Goal: Use online tool/utility: Utilize a website feature to perform a specific function

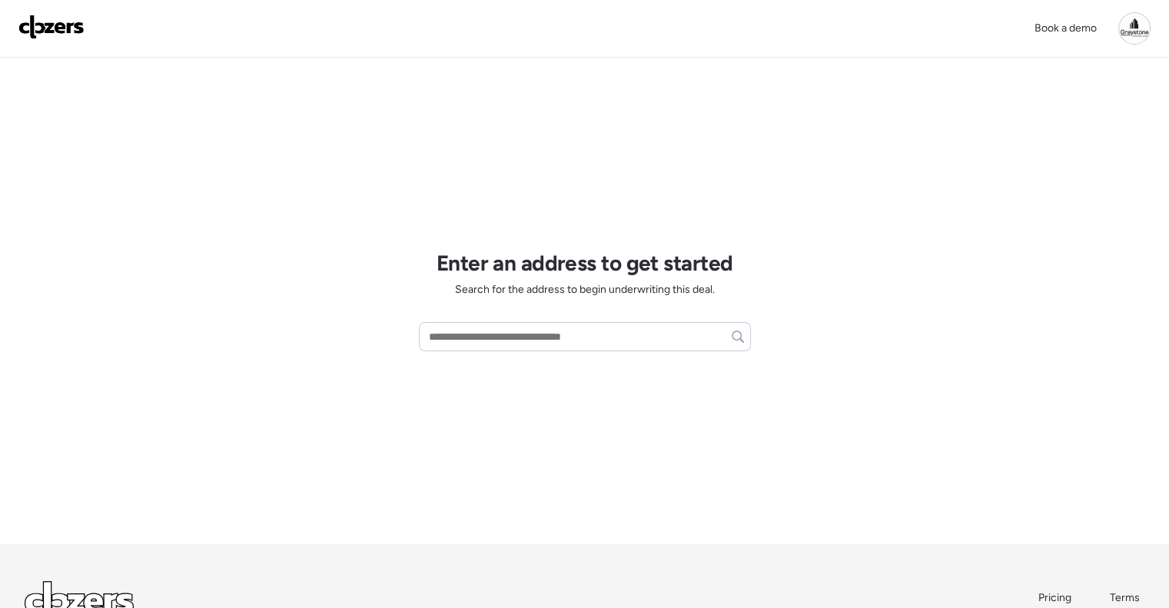
click at [360, 97] on div "Book a demo Enter an address to get started Search for the address to begin und…" at bounding box center [584, 366] width 1169 height 733
click at [496, 340] on input "text" at bounding box center [585, 337] width 318 height 22
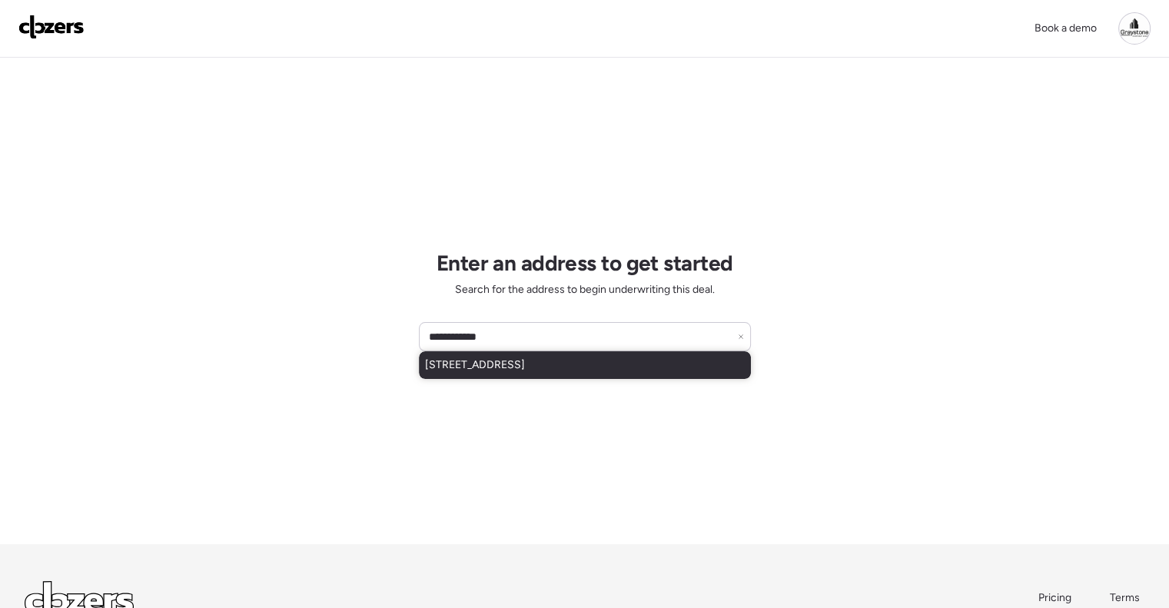
click at [512, 354] on div "[STREET_ADDRESS]" at bounding box center [585, 365] width 332 height 28
type input "**********"
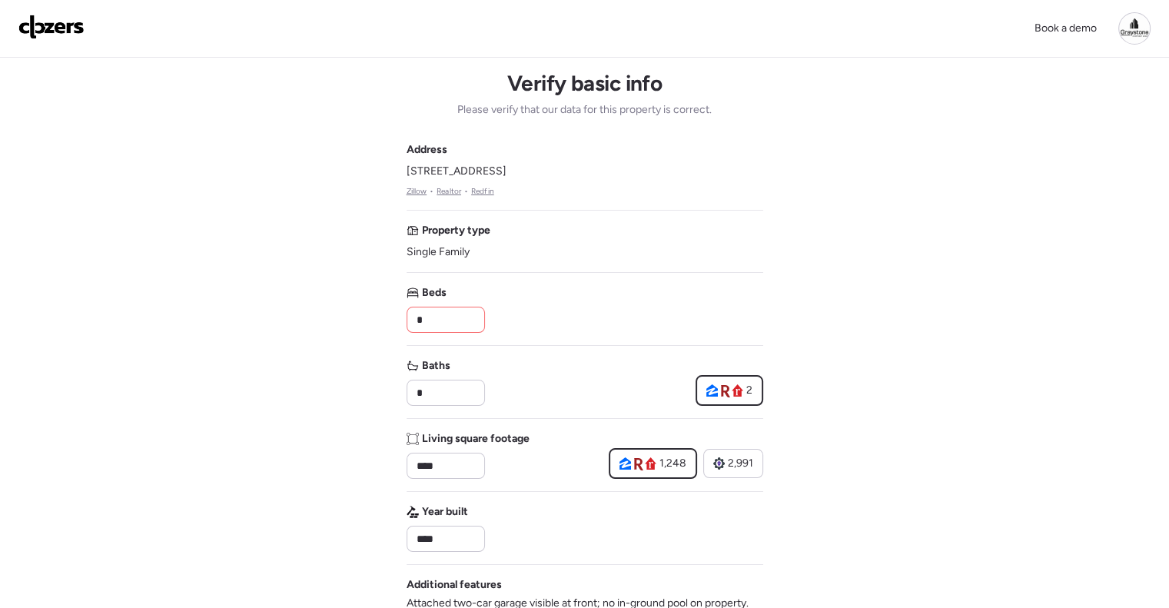
click at [467, 317] on input "*" at bounding box center [445, 320] width 65 height 22
drag, startPoint x: 464, startPoint y: 313, endPoint x: 361, endPoint y: 306, distance: 103.2
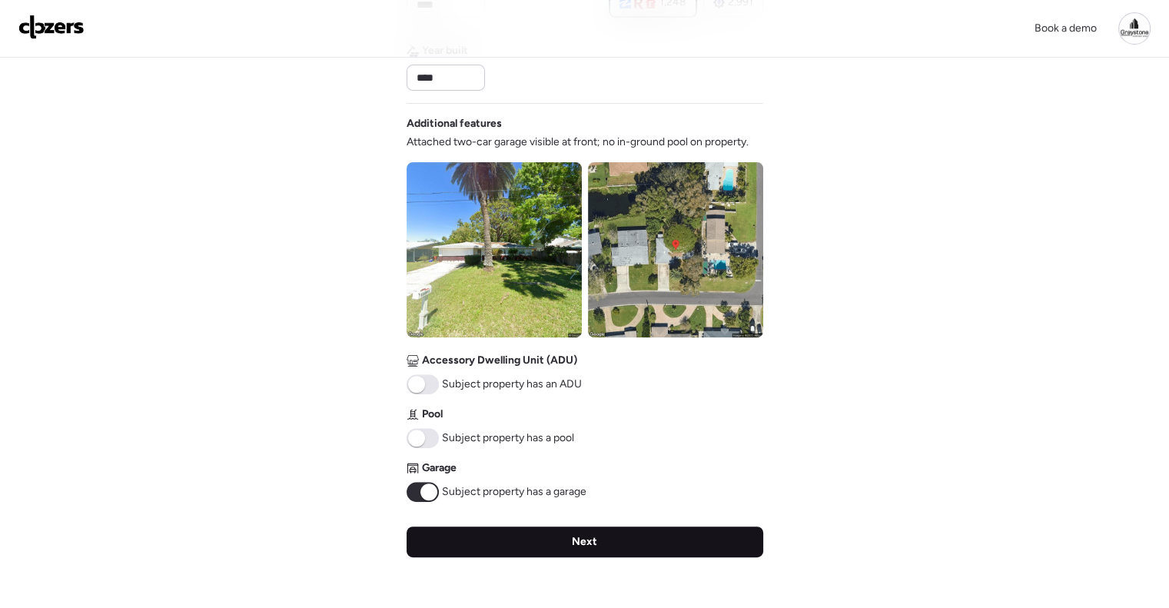
type input "*"
click at [578, 531] on div "Next" at bounding box center [584, 541] width 357 height 31
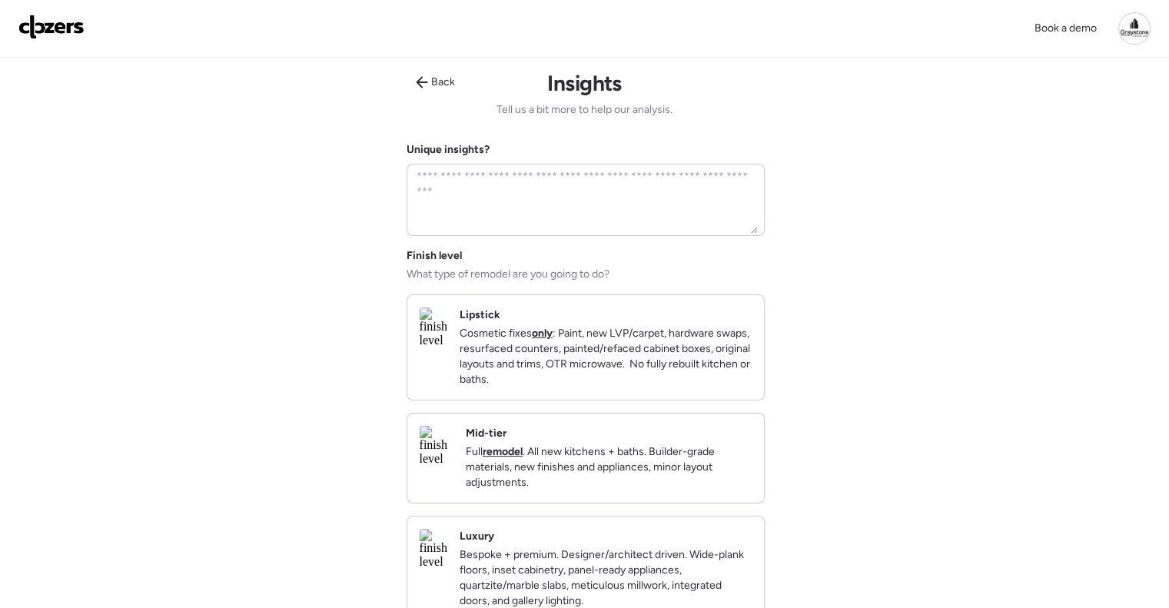
click at [616, 448] on div "Mid-tier Full remodel . All new kitchens + baths. Builder-grade materials, new …" at bounding box center [609, 458] width 286 height 65
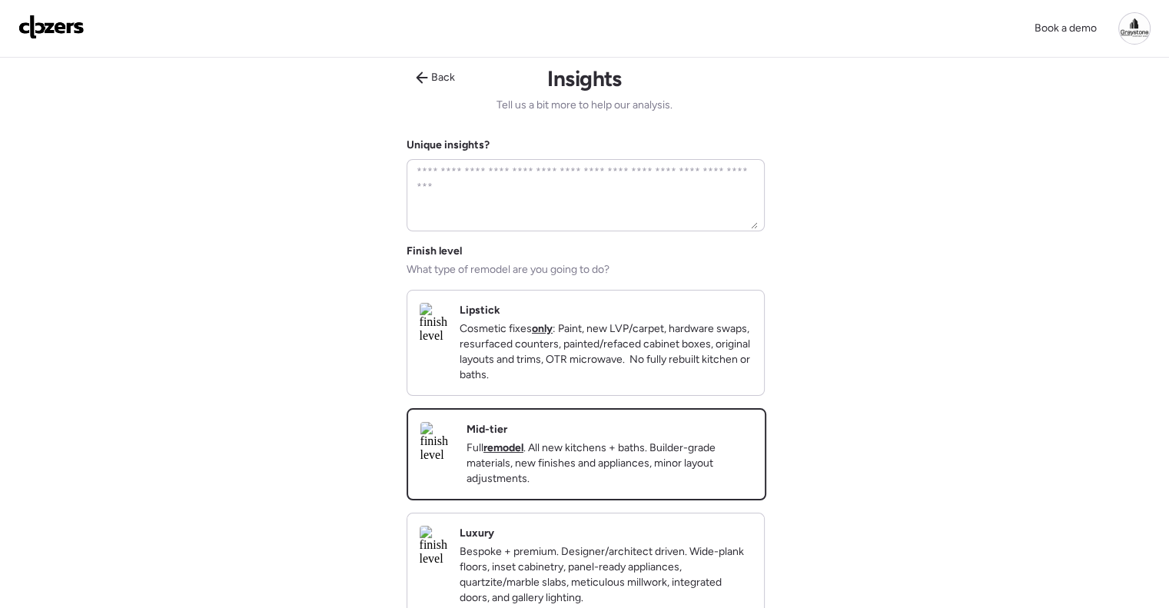
scroll to position [231, 0]
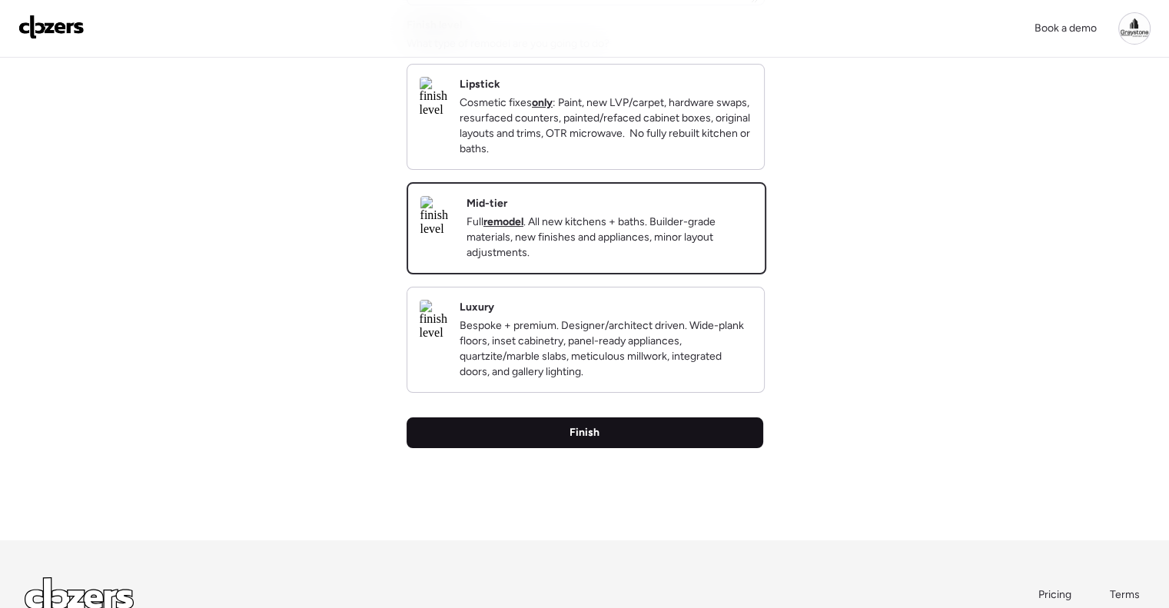
click at [621, 444] on div "Finish" at bounding box center [584, 432] width 357 height 31
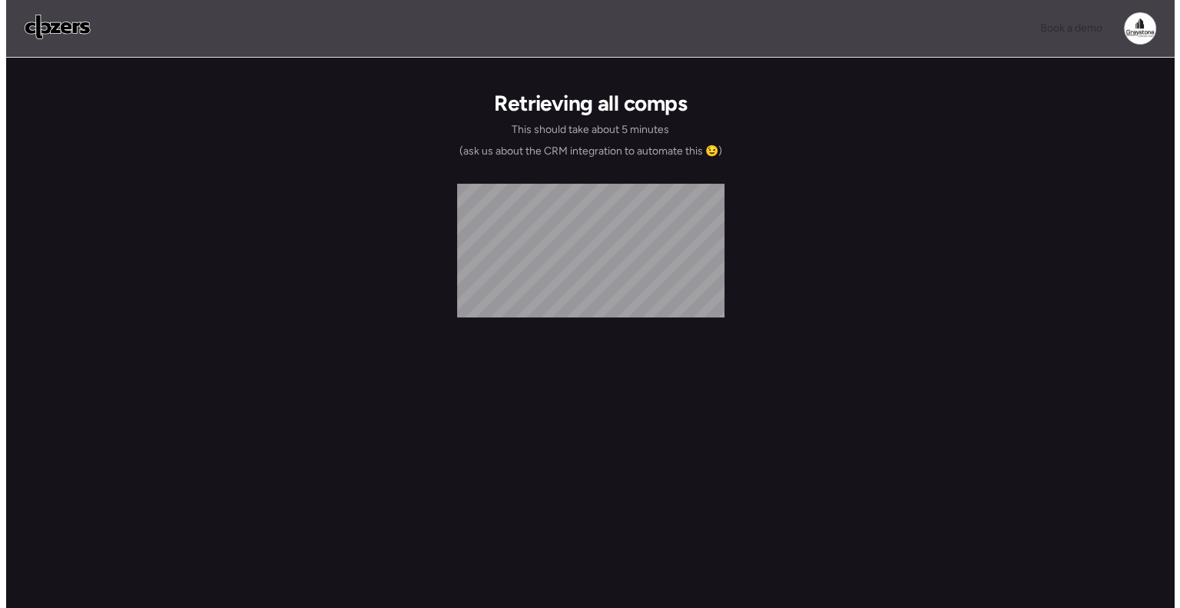
scroll to position [0, 0]
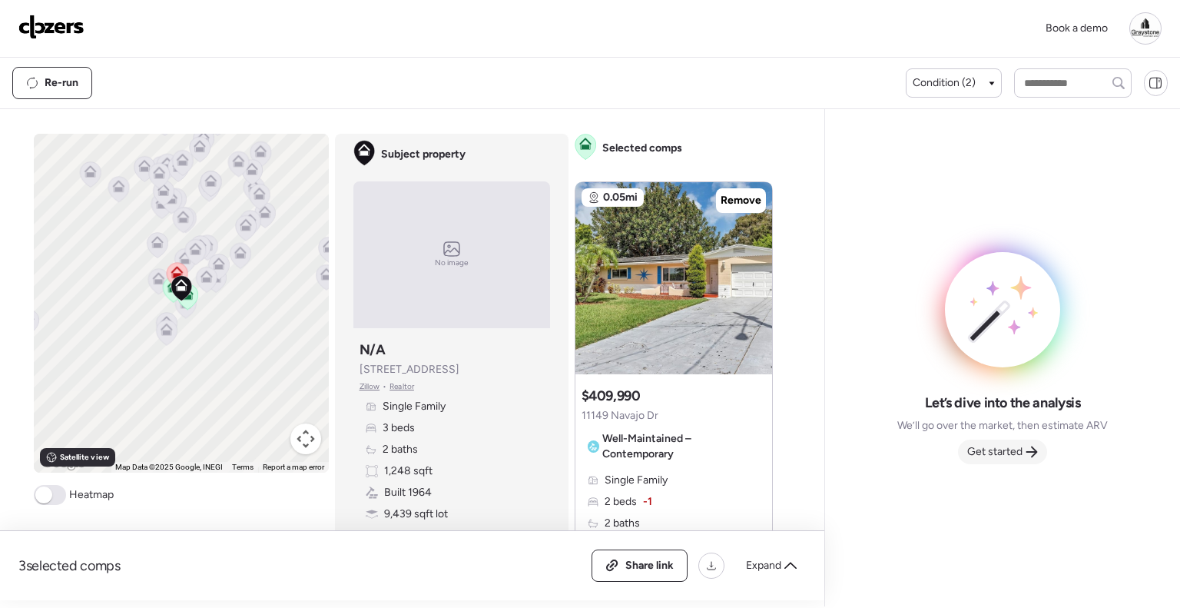
click at [1027, 458] on div "Get started" at bounding box center [1002, 452] width 89 height 25
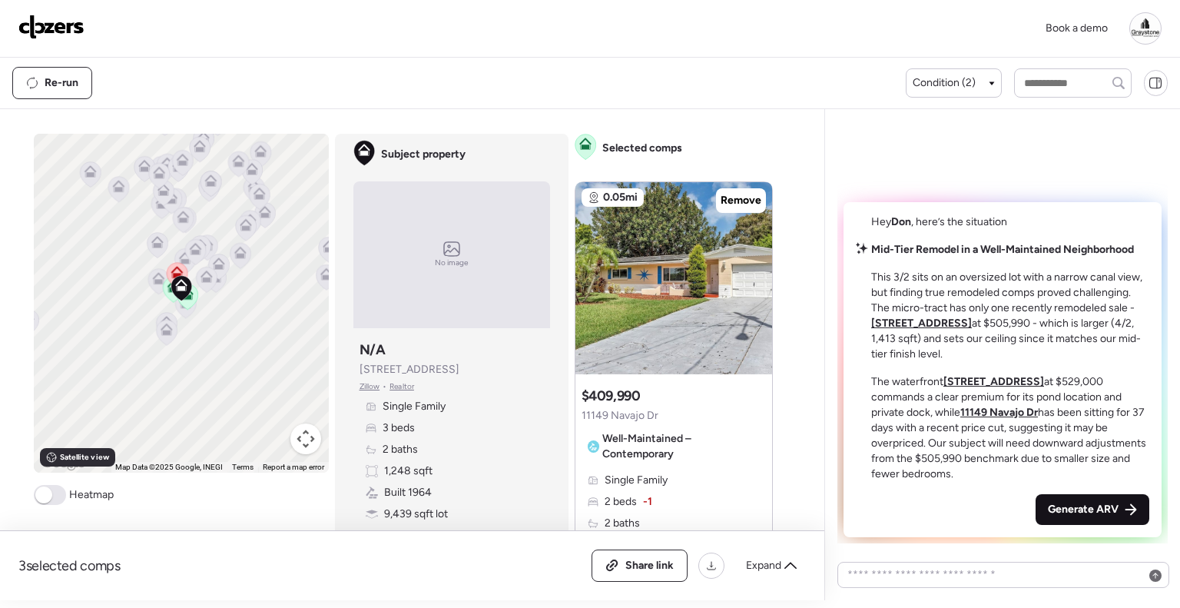
click at [1085, 515] on span "Generate ARV" at bounding box center [1083, 509] width 71 height 15
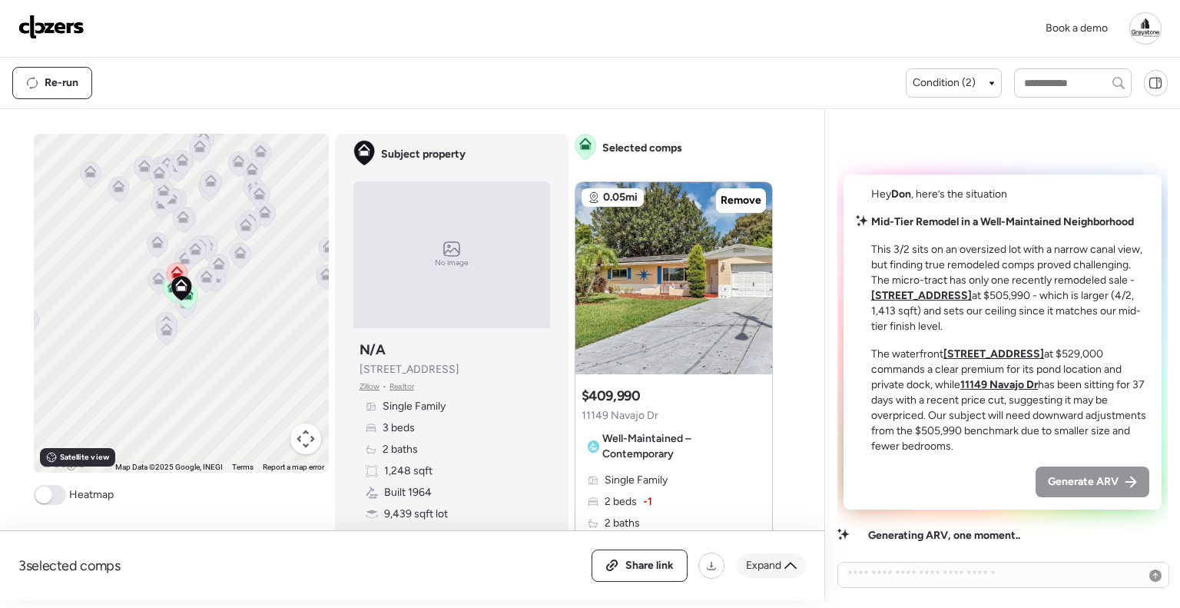
click at [791, 571] on div "Expand" at bounding box center [771, 565] width 69 height 25
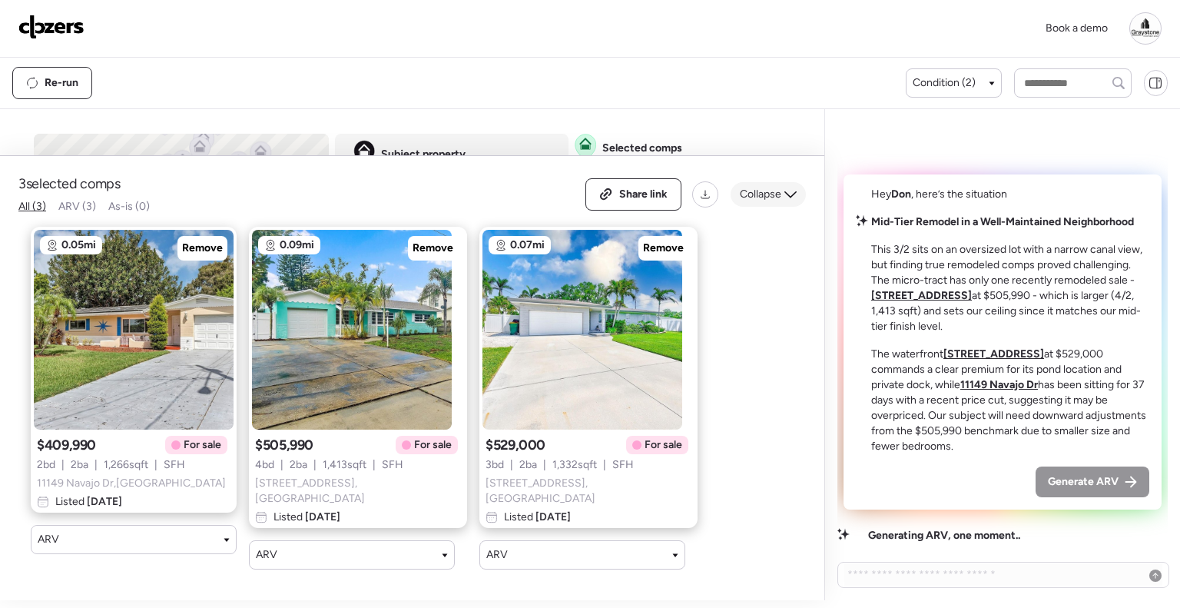
click at [789, 197] on icon at bounding box center [791, 194] width 12 height 12
